Goal: Task Accomplishment & Management: Complete application form

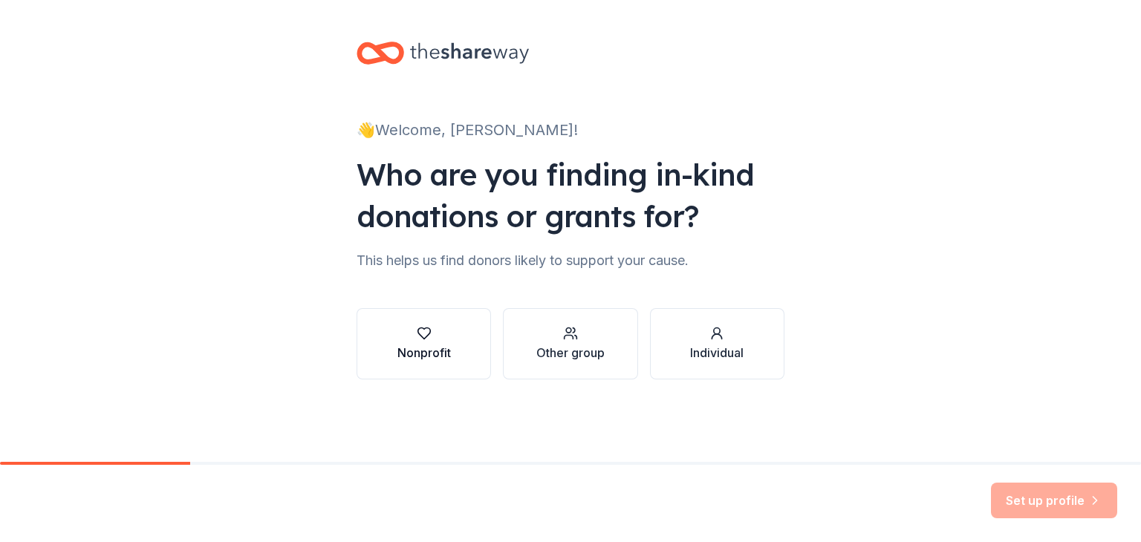
click at [458, 360] on button "Nonprofit" at bounding box center [424, 343] width 134 height 71
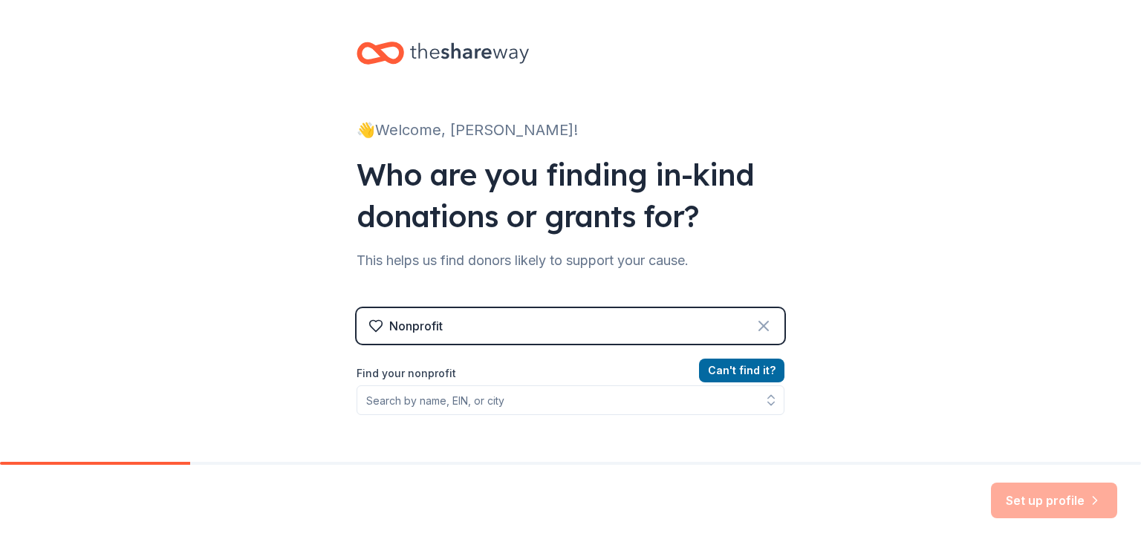
click at [764, 325] on icon at bounding box center [764, 326] width 18 height 18
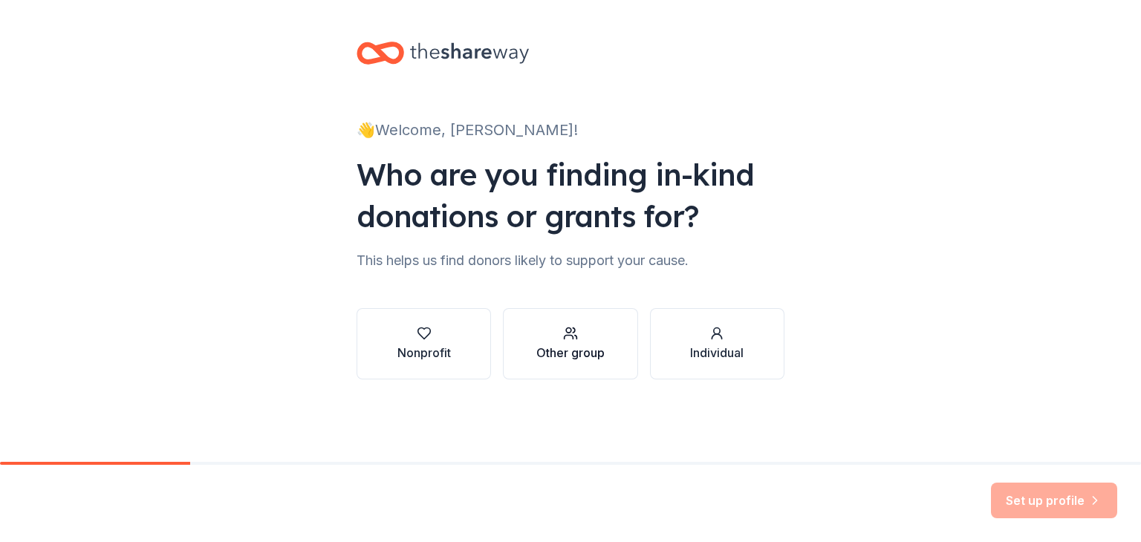
click at [585, 351] on div "Other group" at bounding box center [570, 353] width 68 height 18
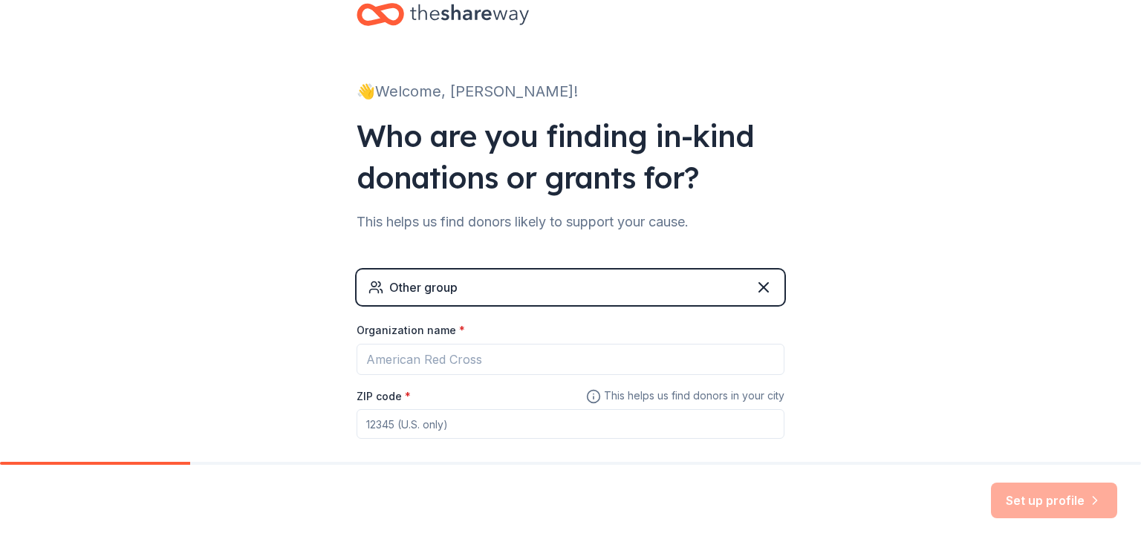
scroll to position [74, 0]
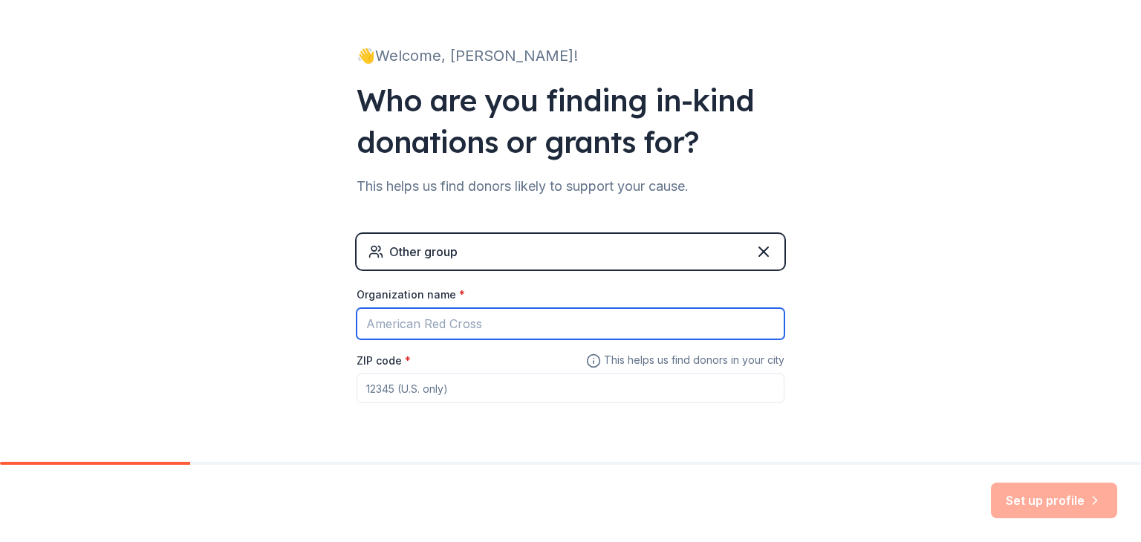
click at [475, 325] on input "Organization name *" at bounding box center [571, 323] width 428 height 31
type input "[DEMOGRAPHIC_DATA]"
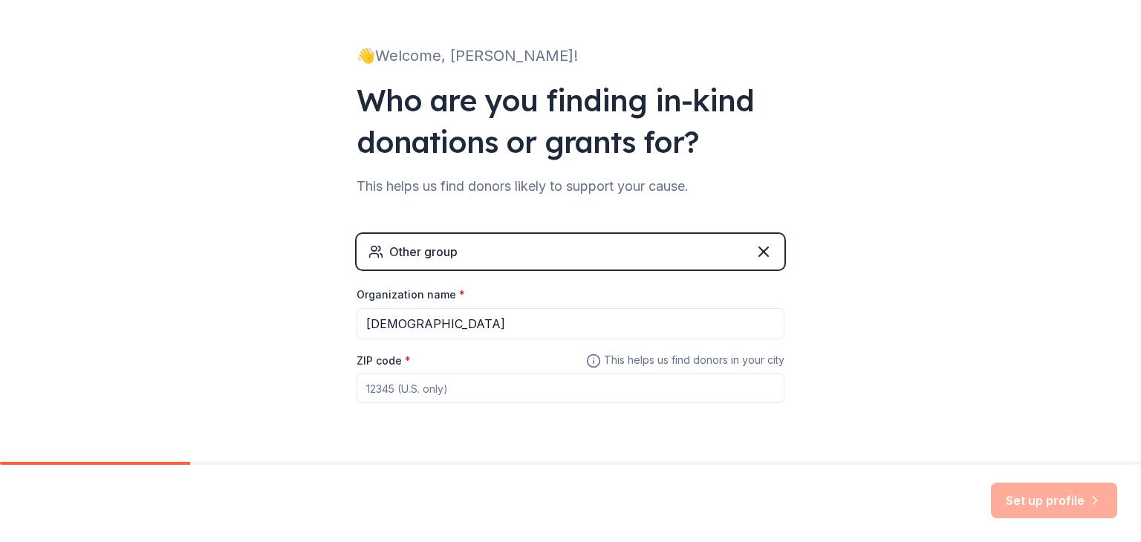
click at [482, 397] on input "ZIP code *" at bounding box center [571, 389] width 428 height 30
type input "72114"
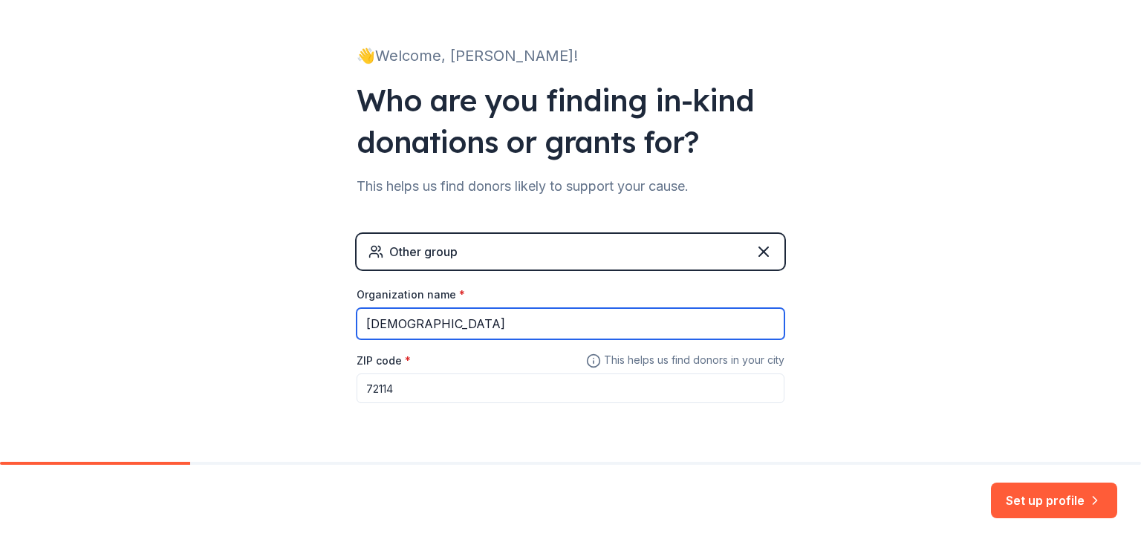
drag, startPoint x: 442, startPoint y: 327, endPoint x: 303, endPoint y: 326, distance: 138.9
click at [303, 326] on div "👋 Welcome, [PERSON_NAME]! Who are you finding in-kind donations or grants for? …" at bounding box center [570, 215] width 1141 height 579
type input "Agape Community [DEMOGRAPHIC_DATA][GEOGRAPHIC_DATA][DEMOGRAPHIC_DATA]"
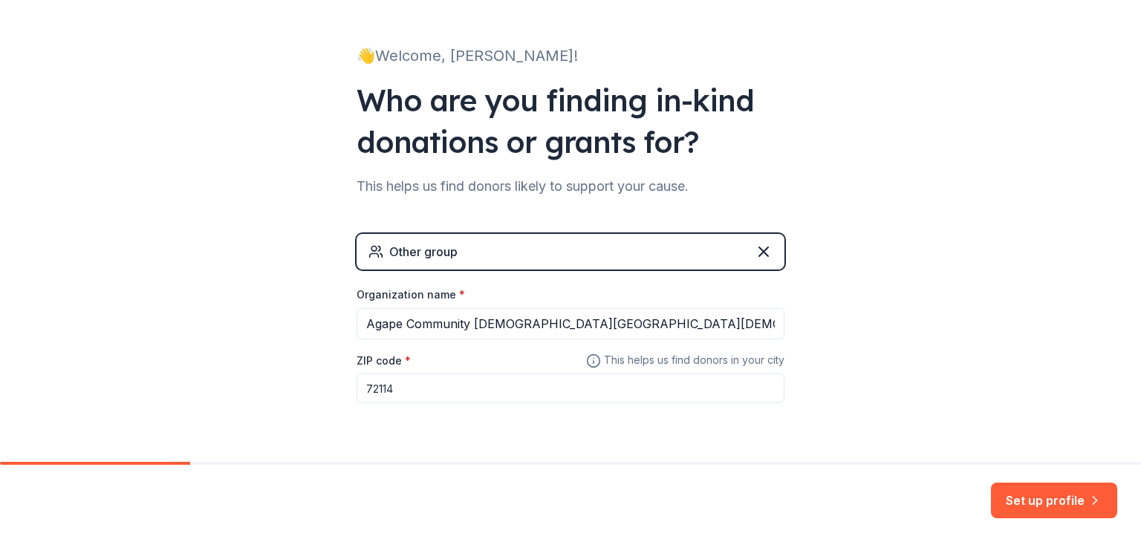
click at [952, 377] on div "👋 Welcome, [PERSON_NAME]! Who are you finding in-kind donations or grants for? …" at bounding box center [570, 215] width 1141 height 579
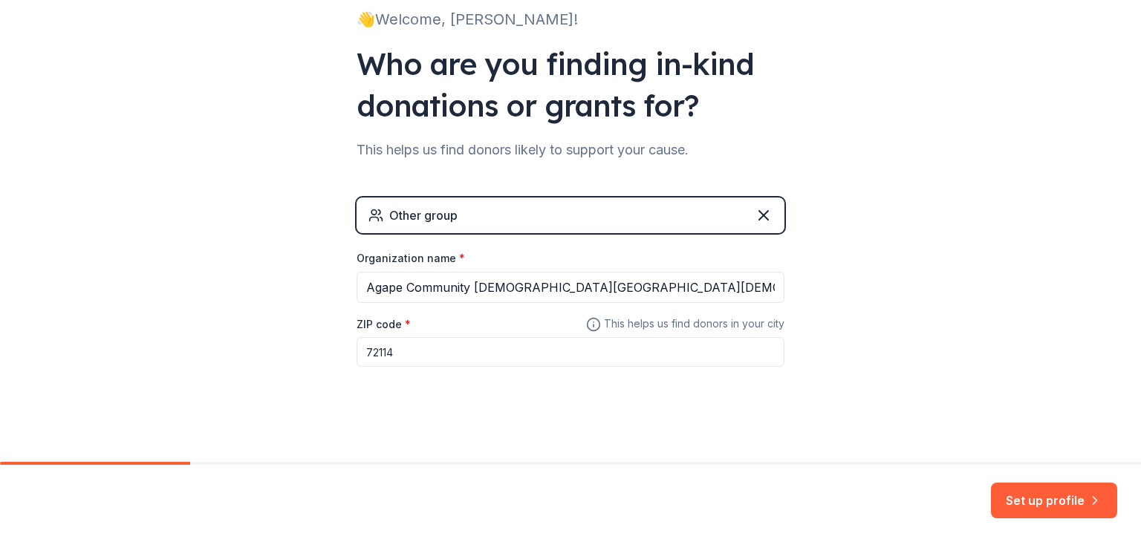
scroll to position [117, 0]
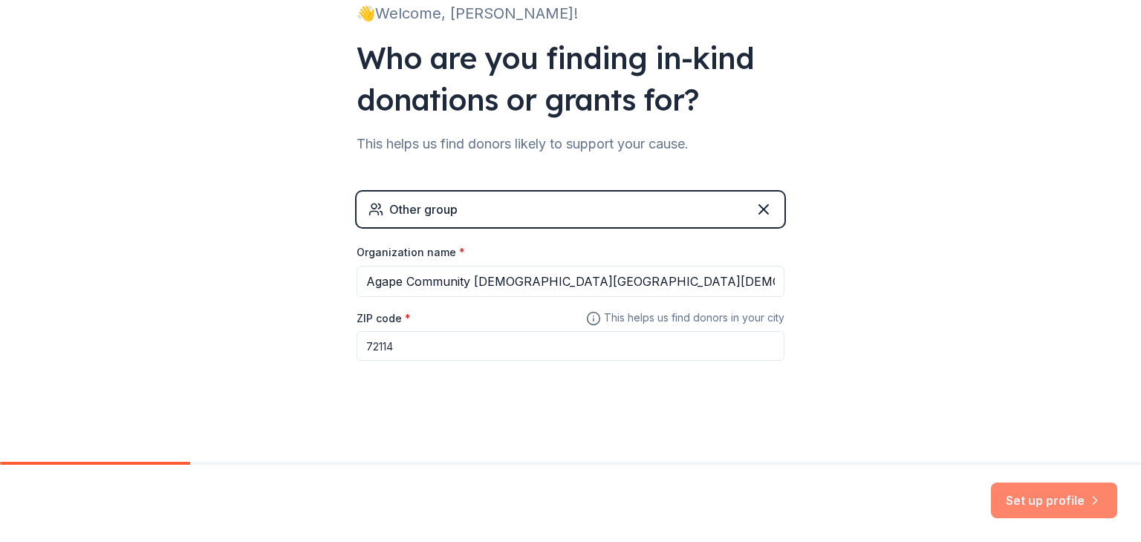
click at [1039, 502] on button "Set up profile" at bounding box center [1054, 501] width 126 height 36
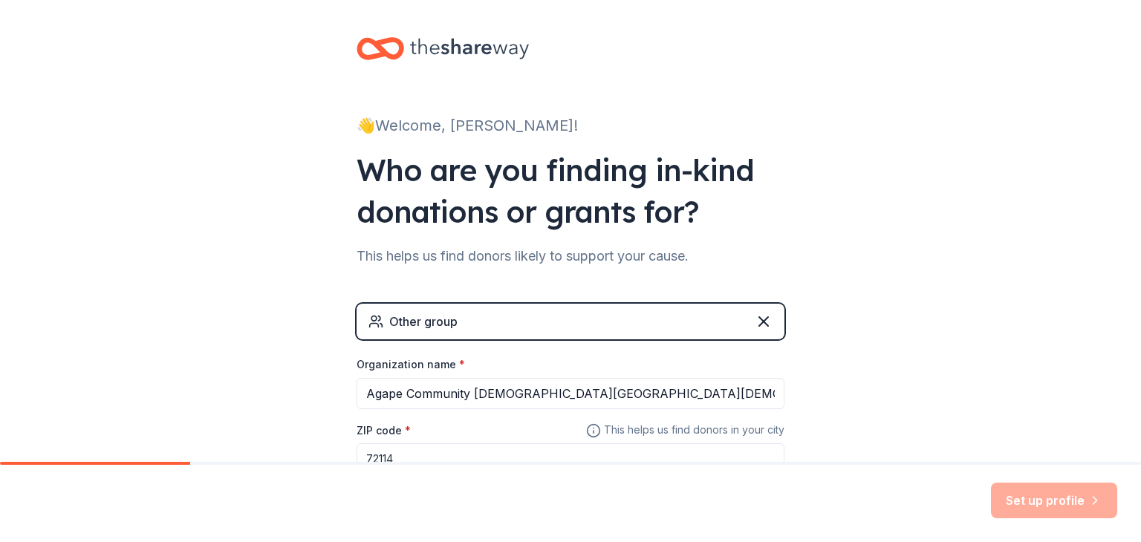
scroll to position [0, 0]
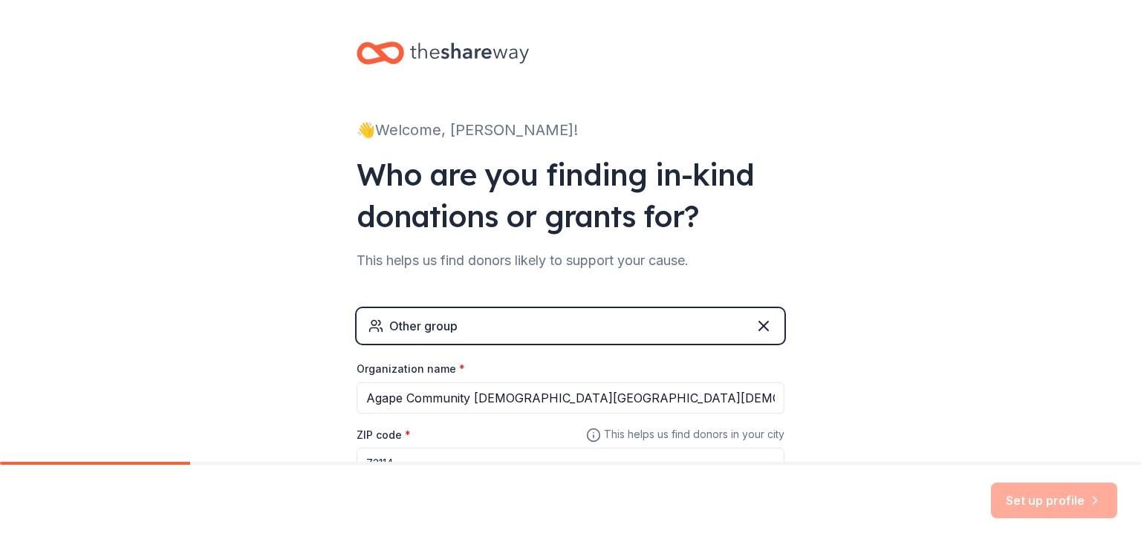
click at [526, 322] on div "Other group" at bounding box center [571, 326] width 428 height 36
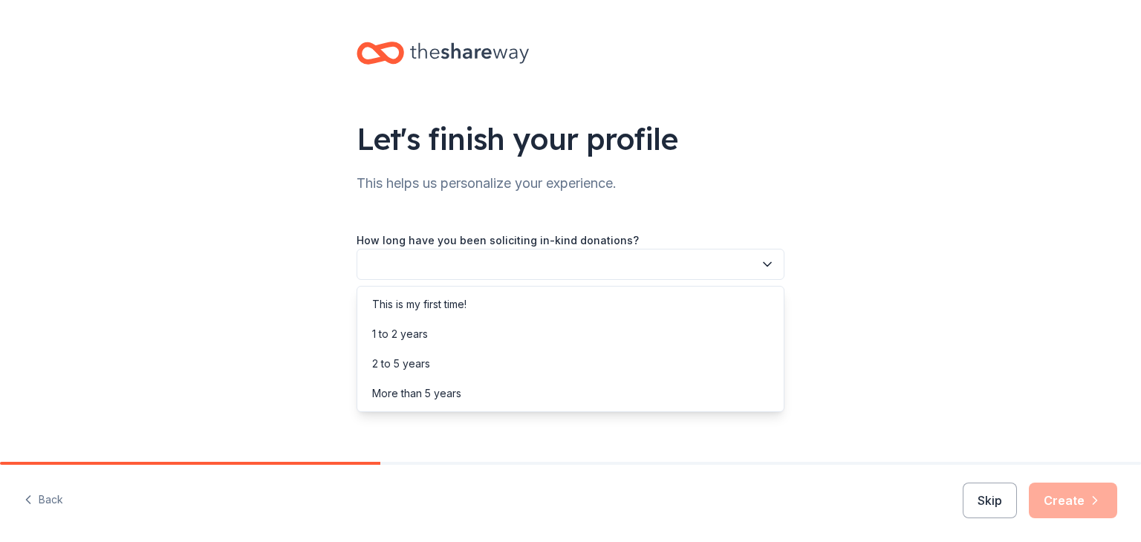
click at [558, 255] on button "button" at bounding box center [571, 264] width 428 height 31
click at [429, 302] on div "This is my first time!" at bounding box center [419, 305] width 94 height 18
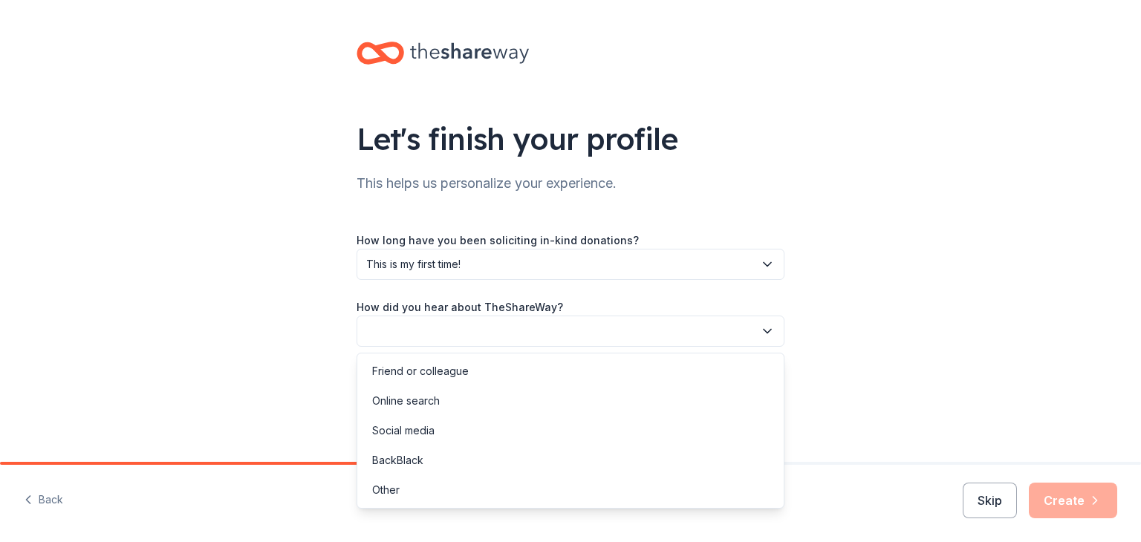
click at [408, 326] on button "button" at bounding box center [571, 331] width 428 height 31
click at [438, 429] on div "Social media" at bounding box center [570, 431] width 420 height 30
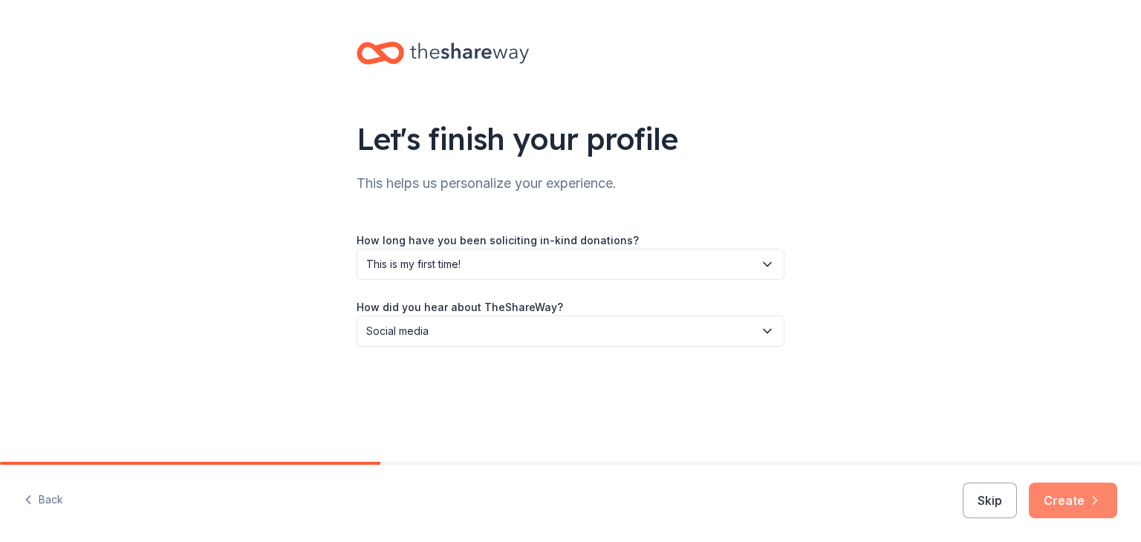
click at [1067, 503] on button "Create" at bounding box center [1073, 501] width 88 height 36
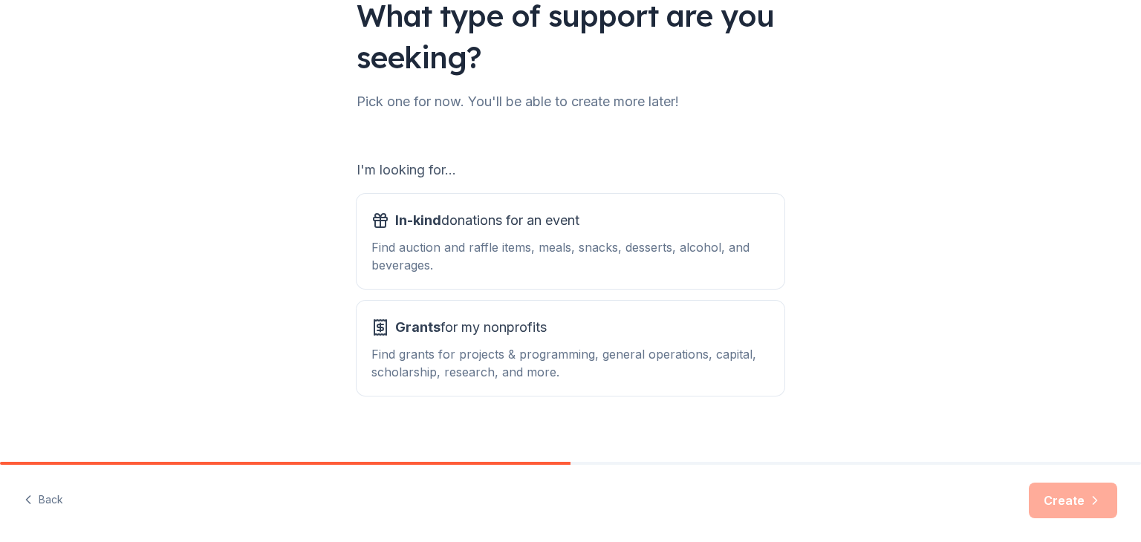
scroll to position [137, 0]
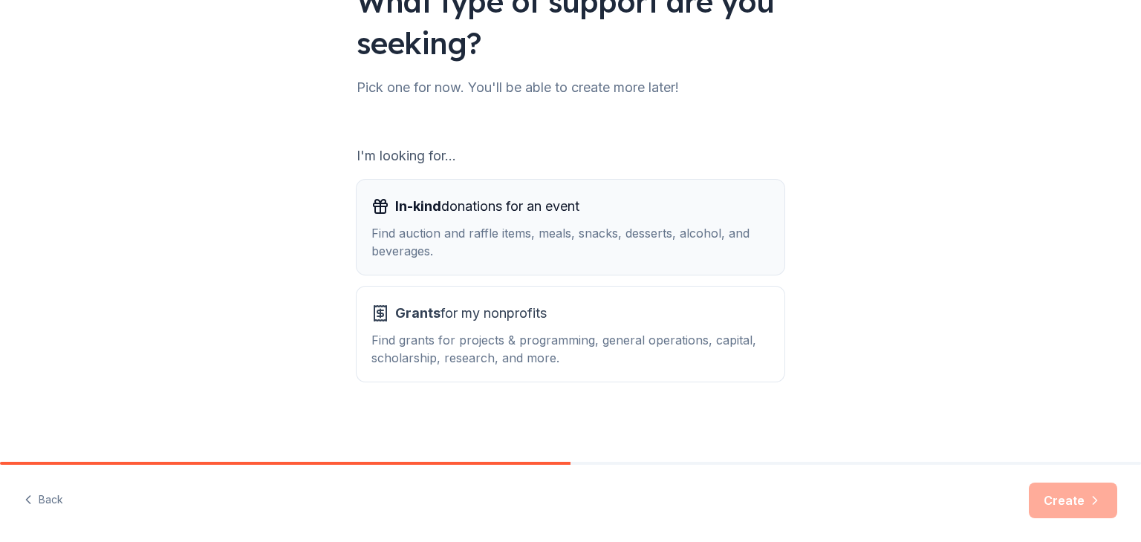
click at [512, 249] on div "Find auction and raffle items, meals, snacks, desserts, alcohol, and beverages." at bounding box center [570, 242] width 398 height 36
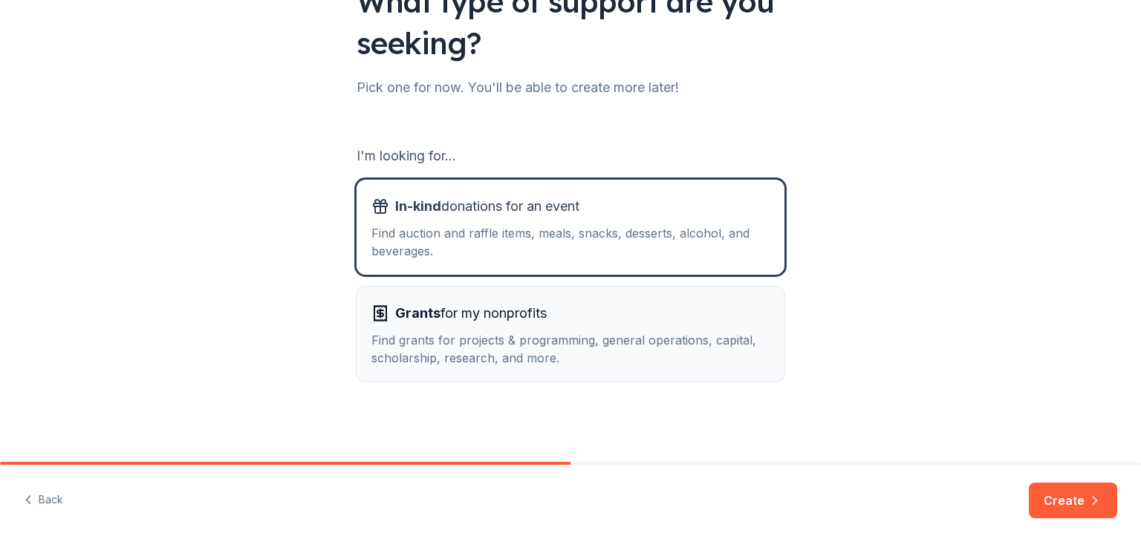
click at [478, 313] on span "Grants for my nonprofits" at bounding box center [471, 314] width 152 height 24
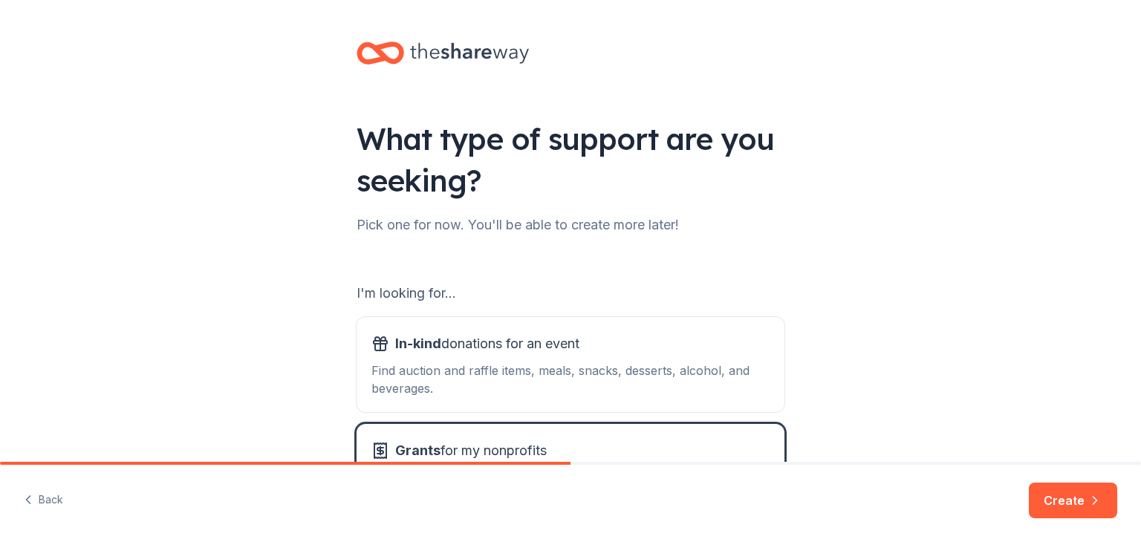
scroll to position [74, 0]
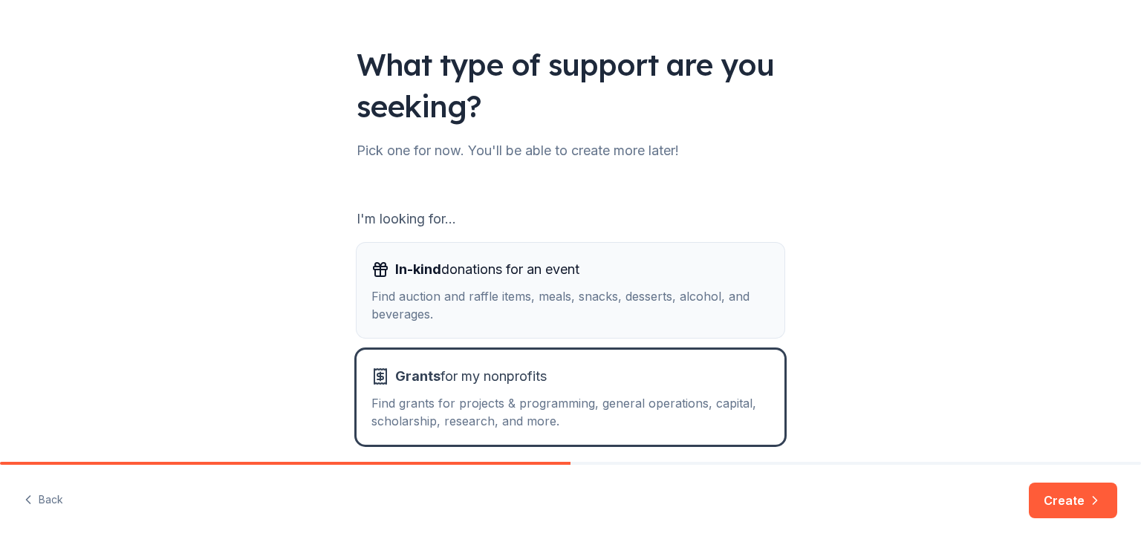
click at [499, 298] on div "Find auction and raffle items, meals, snacks, desserts, alcohol, and beverages." at bounding box center [570, 306] width 398 height 36
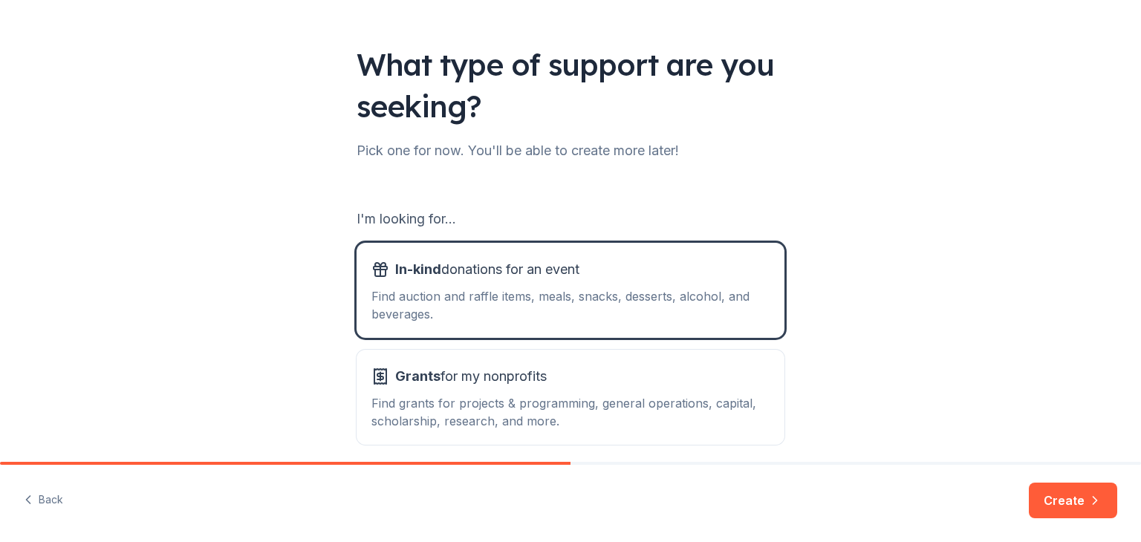
drag, startPoint x: 1091, startPoint y: 496, endPoint x: 1081, endPoint y: 488, distance: 12.8
click at [1091, 494] on icon "button" at bounding box center [1095, 500] width 15 height 15
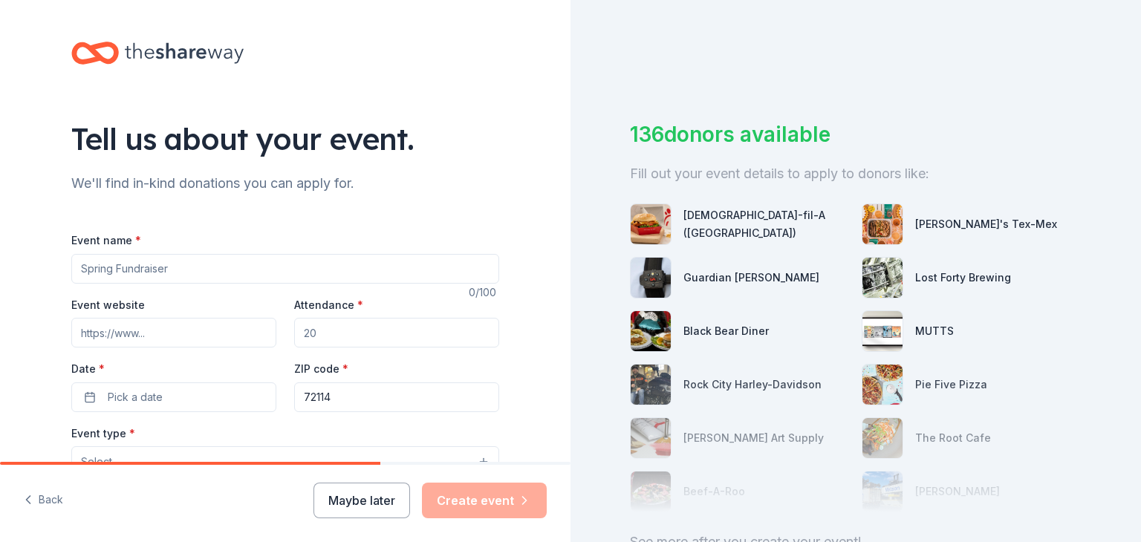
click at [171, 265] on input "Event name *" at bounding box center [285, 269] width 428 height 30
